Goal: Information Seeking & Learning: Learn about a topic

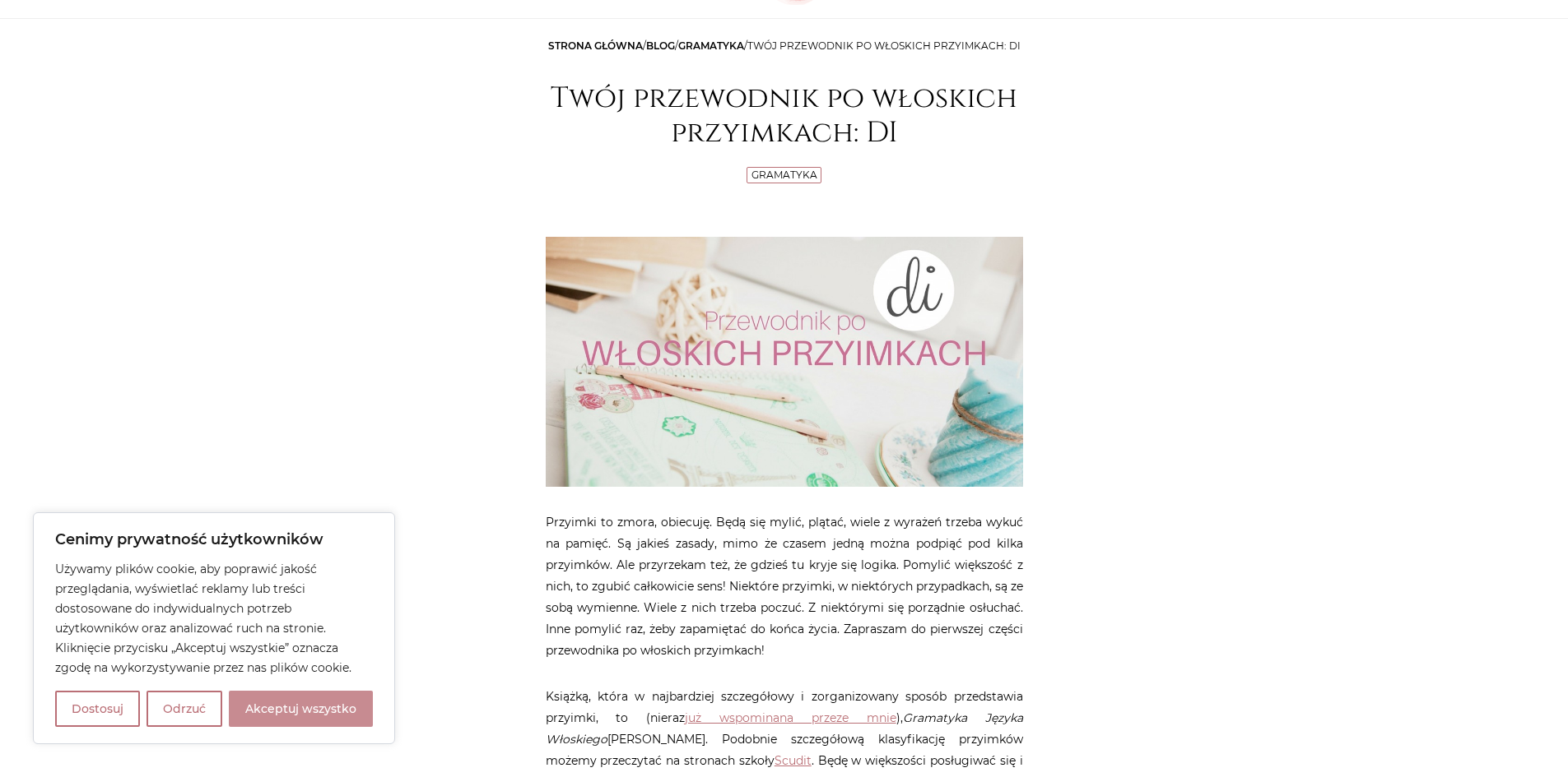
click at [323, 707] on button "Akceptuj wszystko" at bounding box center [301, 709] width 144 height 37
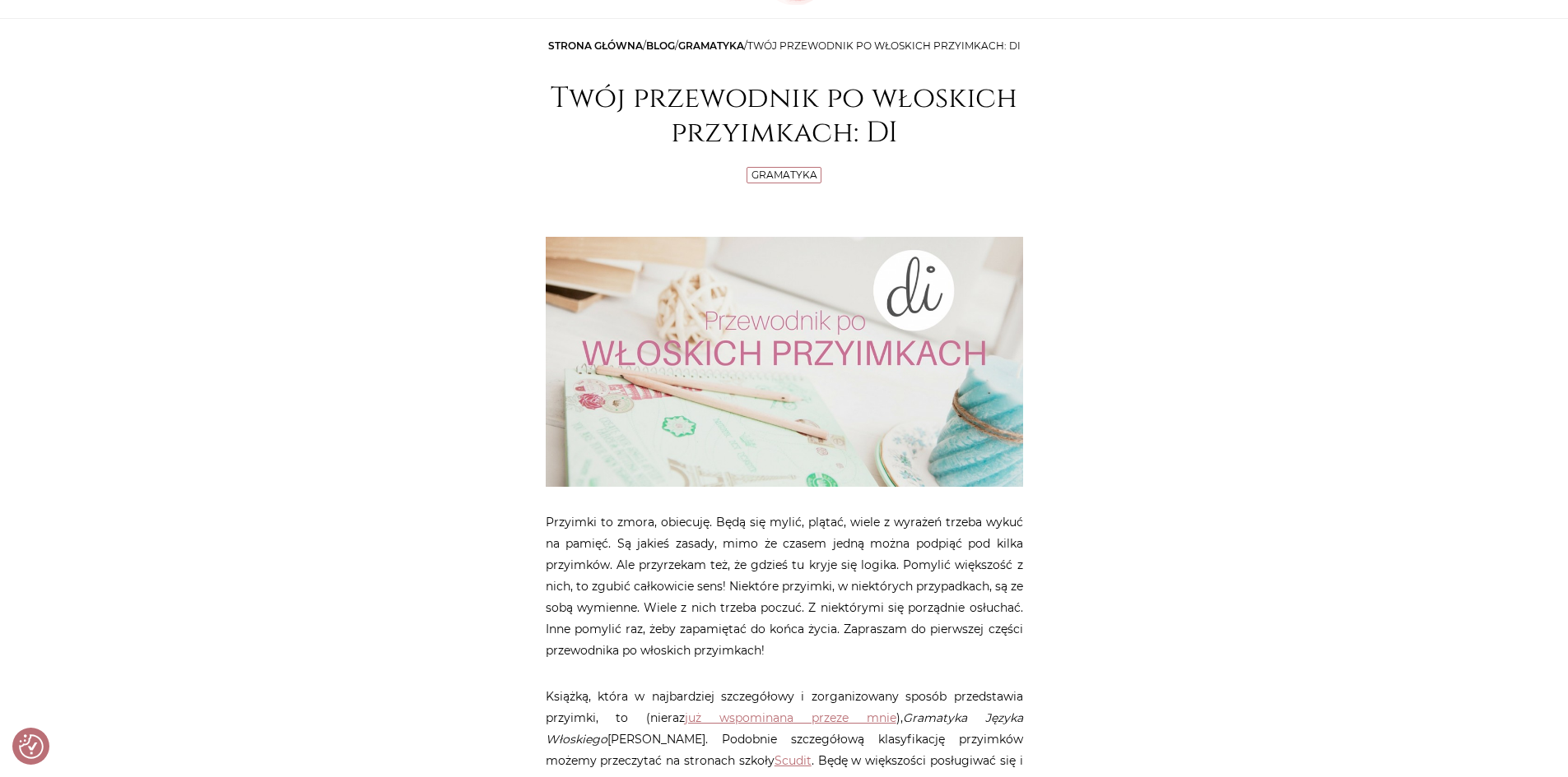
checkbox input "true"
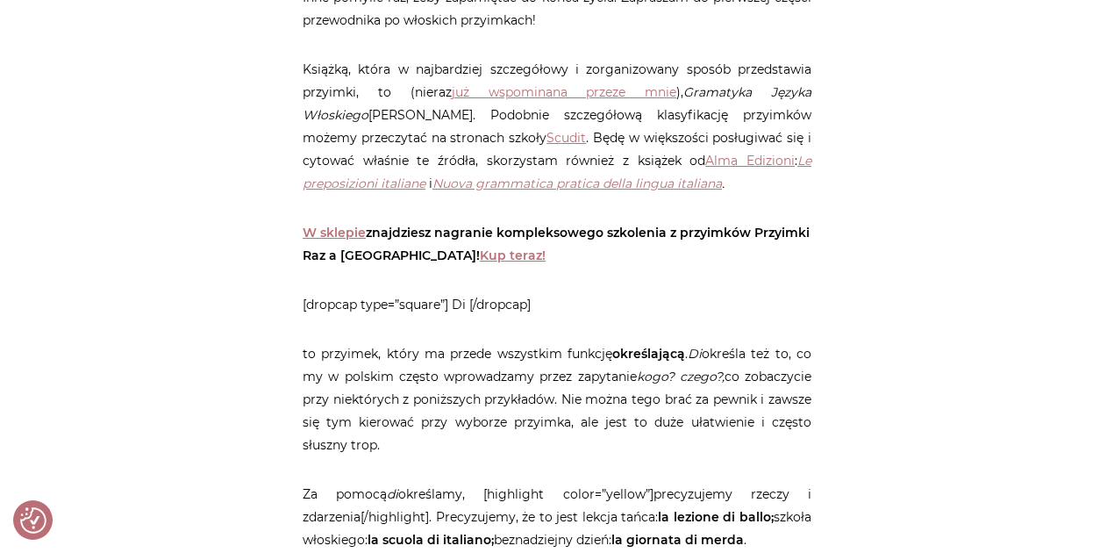
scroll to position [878, 0]
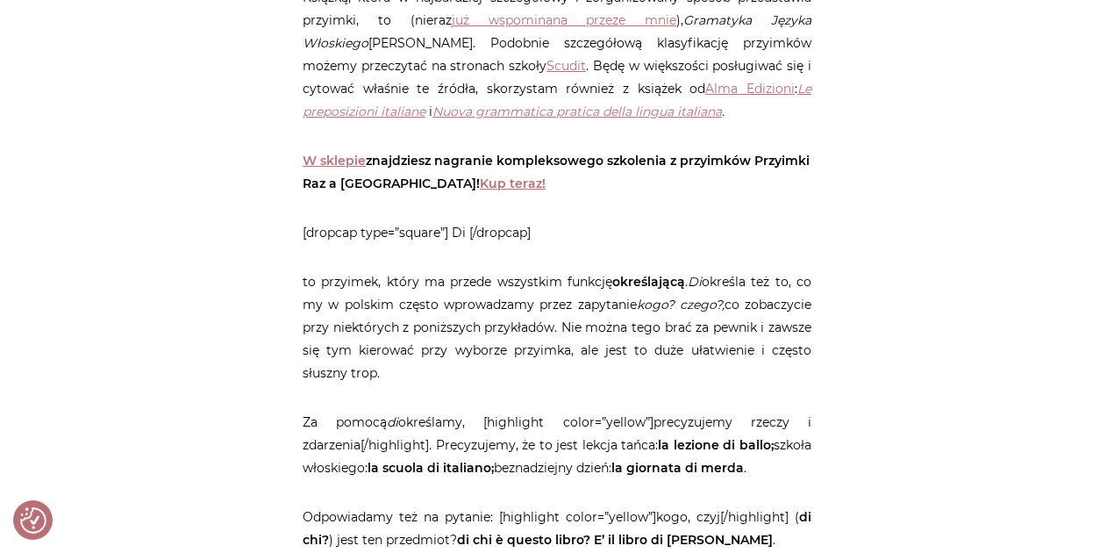
drag, startPoint x: 823, startPoint y: 211, endPoint x: 811, endPoint y: 233, distance: 25.1
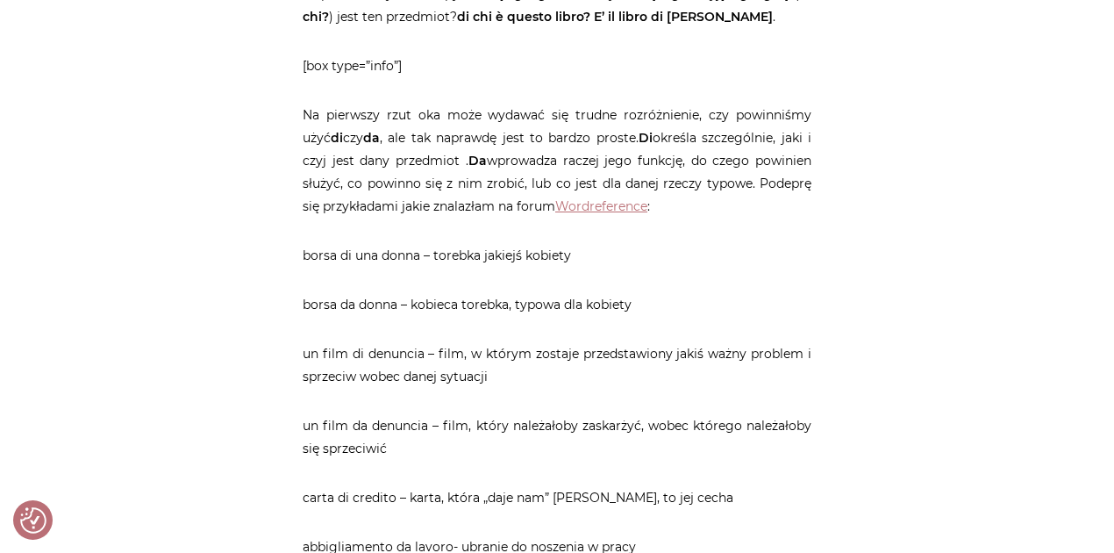
scroll to position [1448, 0]
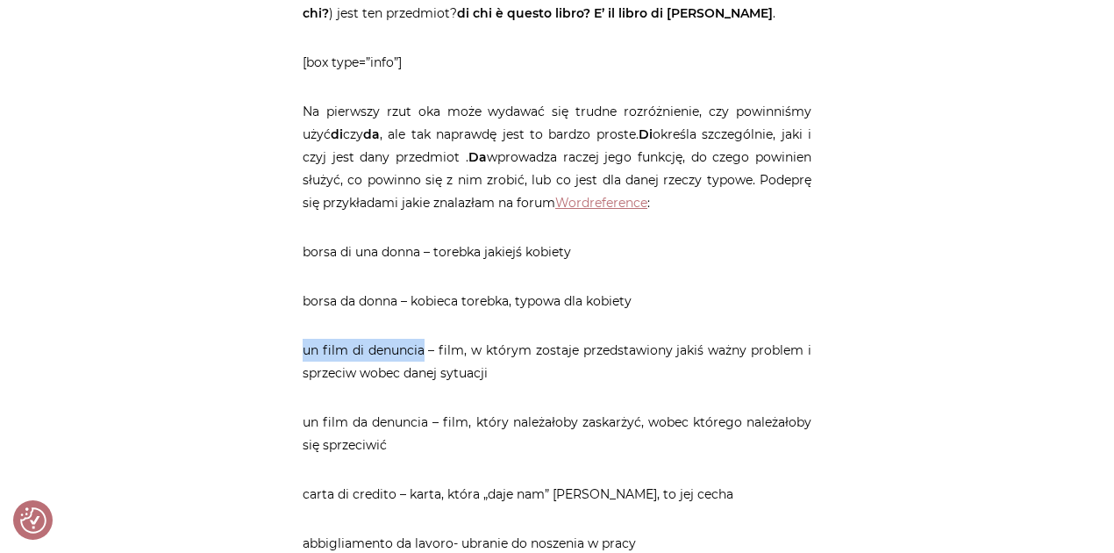
drag, startPoint x: 304, startPoint y: 371, endPoint x: 424, endPoint y: 369, distance: 119.4
click at [424, 369] on p "un film di denuncia – film, w którym zostaje przedstawiony jakiś ważny problem …" at bounding box center [557, 362] width 509 height 46
drag, startPoint x: 519, startPoint y: 358, endPoint x: 488, endPoint y: 412, distance: 62.2
drag, startPoint x: 305, startPoint y: 445, endPoint x: 429, endPoint y: 439, distance: 123.9
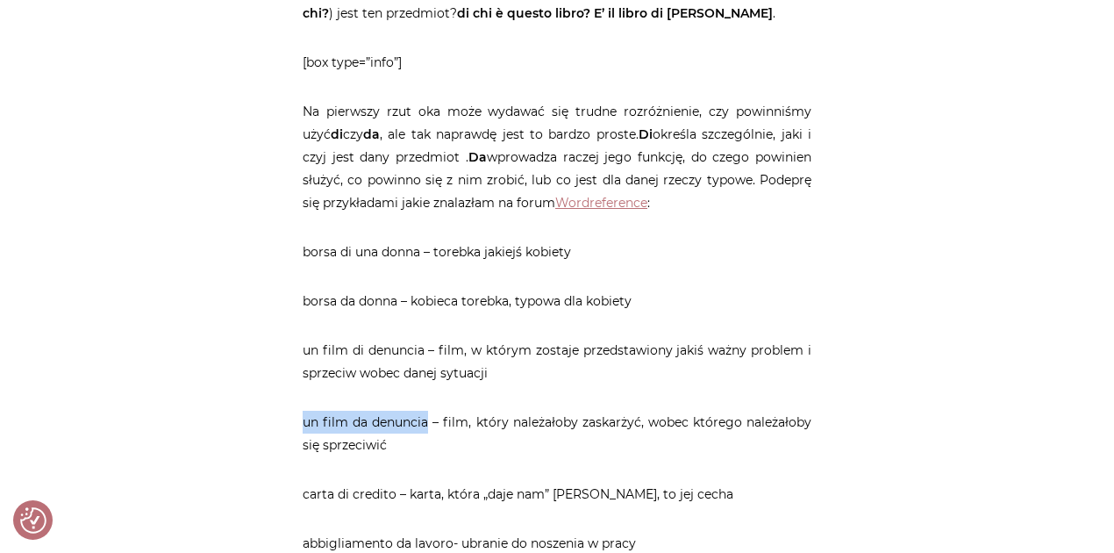
click at [429, 439] on p "un film da denuncia – film, który należałoby zaskarżyć, wobec którego należałob…" at bounding box center [557, 434] width 509 height 46
click at [612, 366] on p "un film di denuncia – film, w którym zostaje przedstawiony jakiś ważny problem …" at bounding box center [557, 362] width 509 height 46
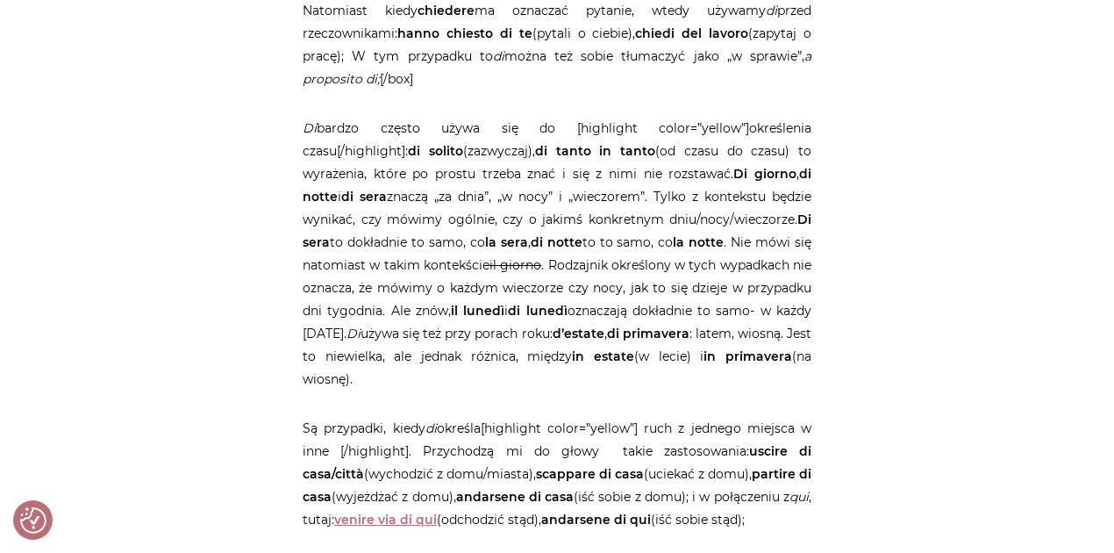
scroll to position [4841, 0]
